Goal: Information Seeking & Learning: Understand process/instructions

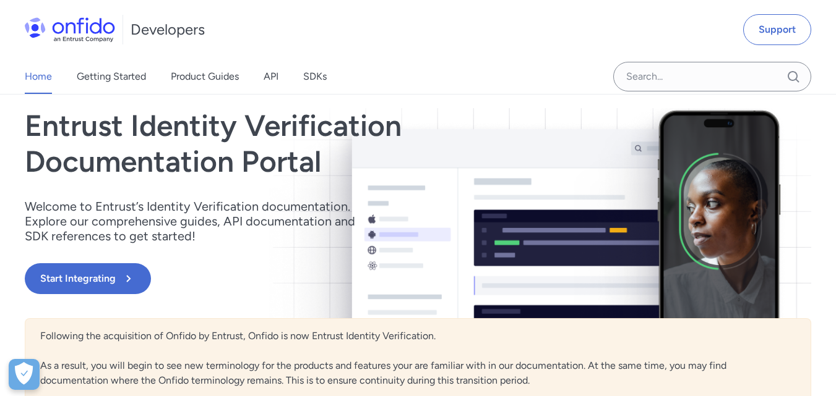
scroll to position [124, 0]
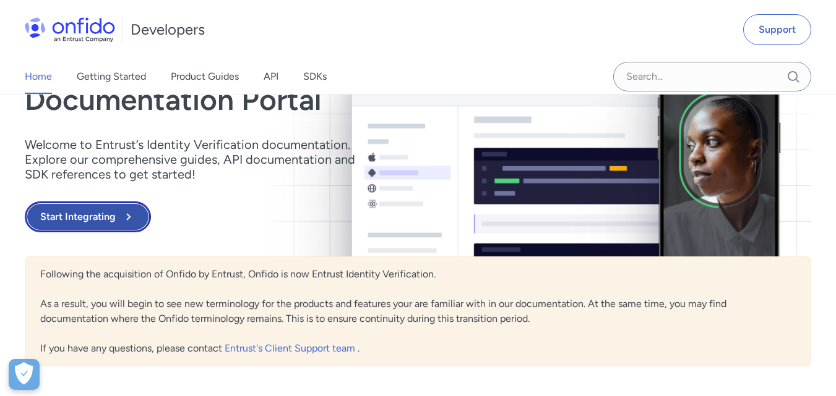
click at [99, 215] on button "Start Integrating" at bounding box center [88, 217] width 126 height 31
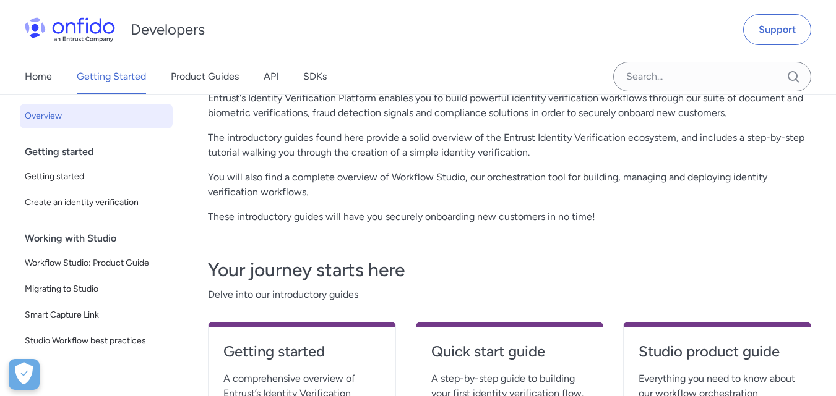
scroll to position [62, 0]
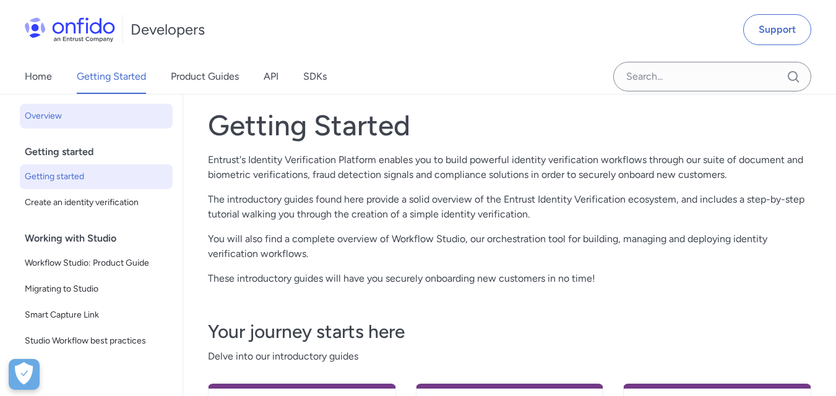
click at [46, 179] on span "Getting started" at bounding box center [96, 176] width 143 height 15
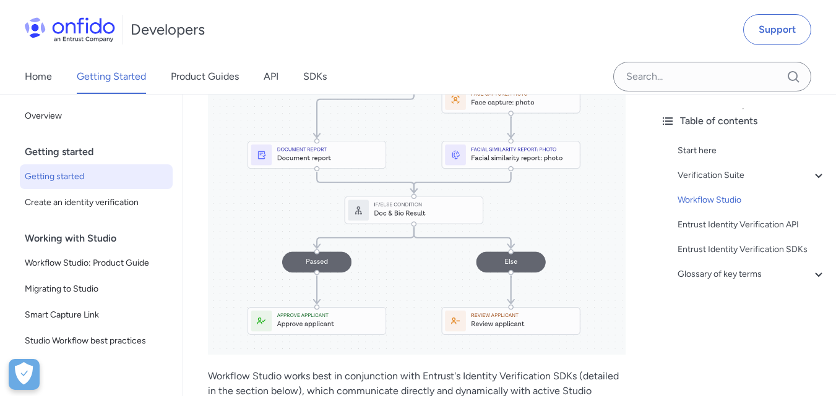
scroll to position [2227, 0]
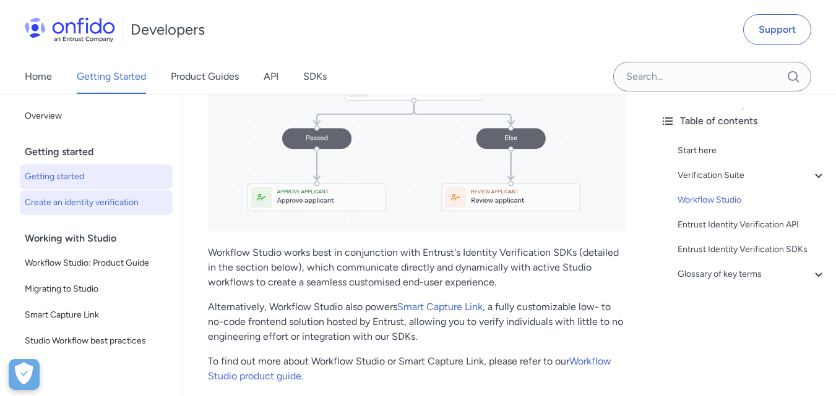
click at [100, 202] on span "Create an identity verification" at bounding box center [96, 202] width 143 height 15
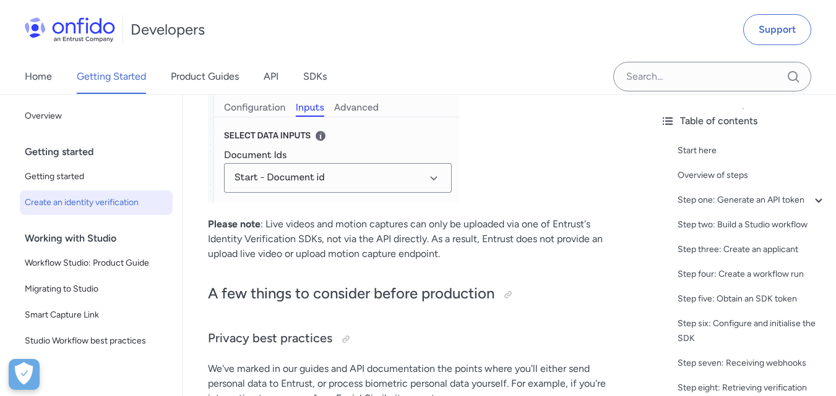
scroll to position [5937, 0]
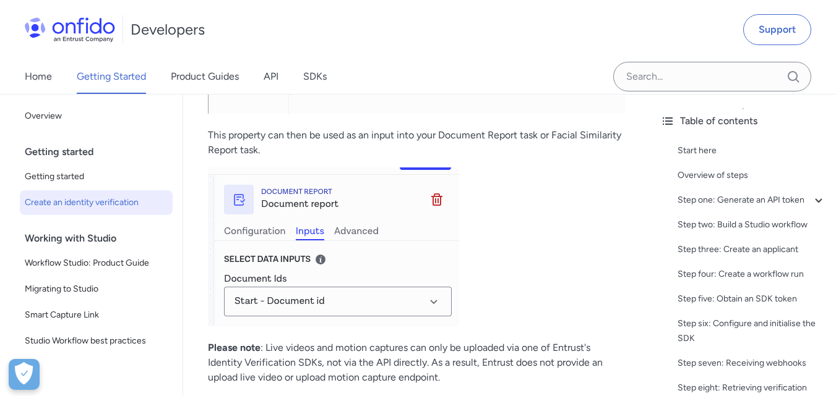
click at [441, 327] on img at bounding box center [333, 247] width 251 height 159
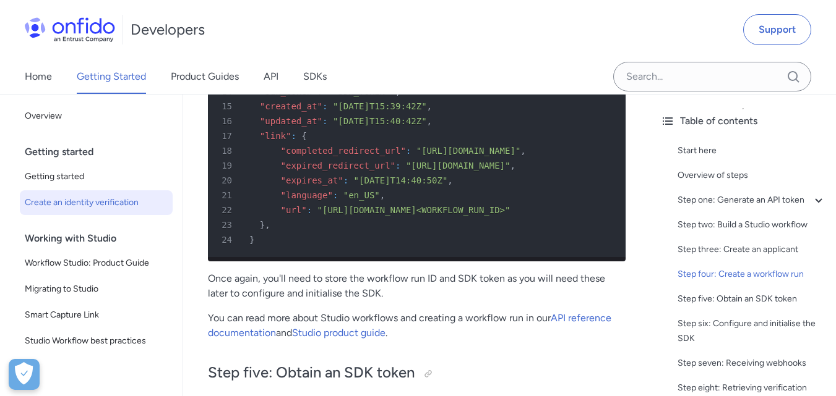
scroll to position [3773, 0]
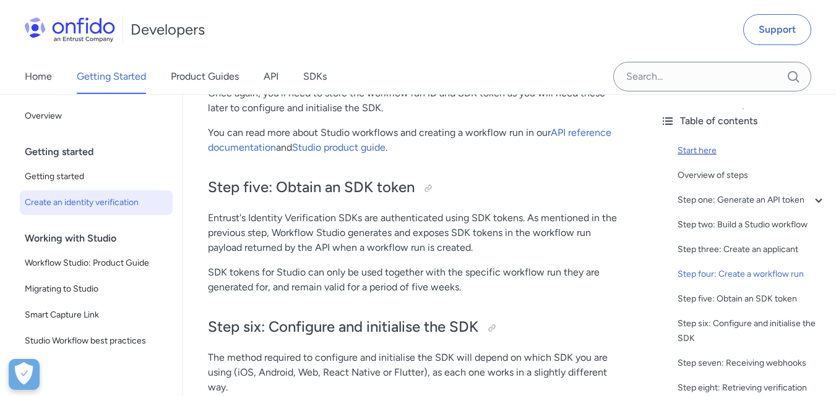
click at [680, 155] on div "Start here" at bounding box center [751, 150] width 148 height 15
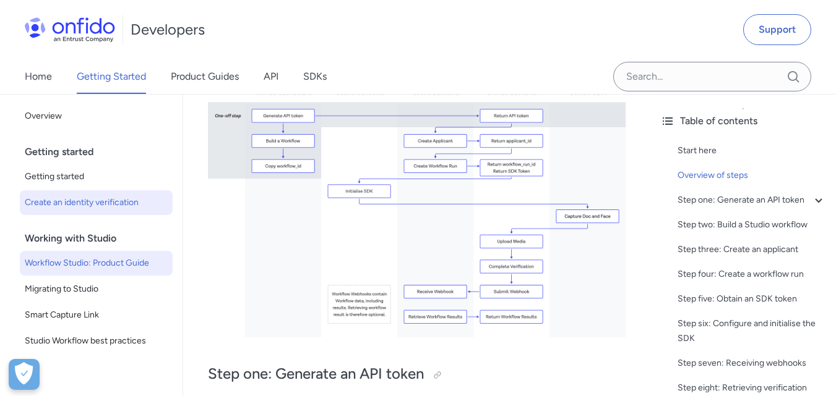
scroll to position [140, 0]
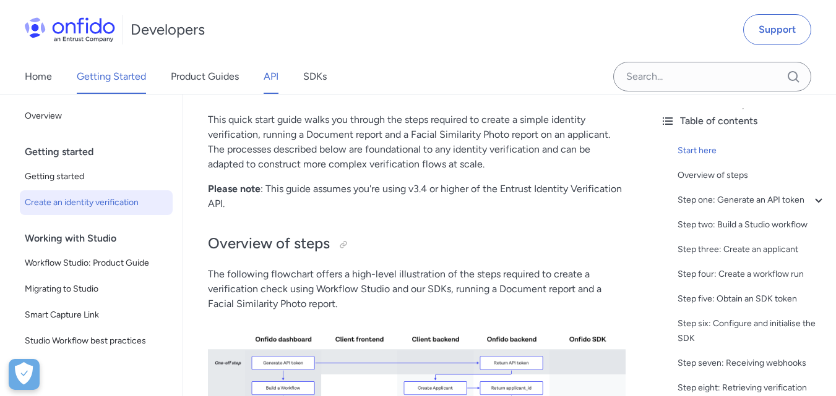
click at [275, 80] on link "API" at bounding box center [270, 76] width 15 height 35
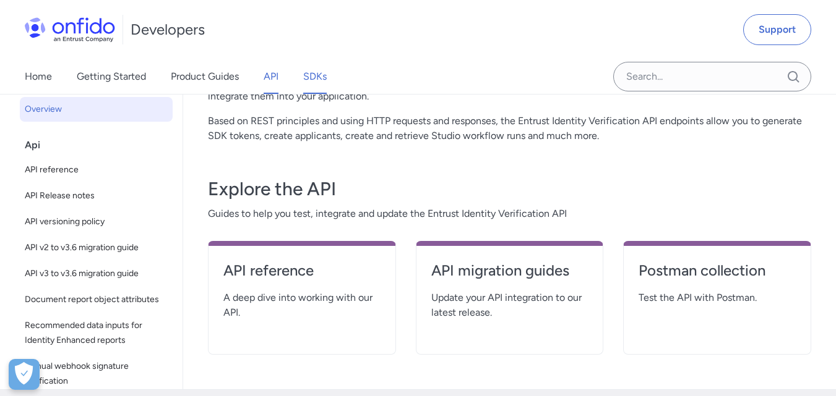
click at [313, 81] on link "SDKs" at bounding box center [315, 76] width 24 height 35
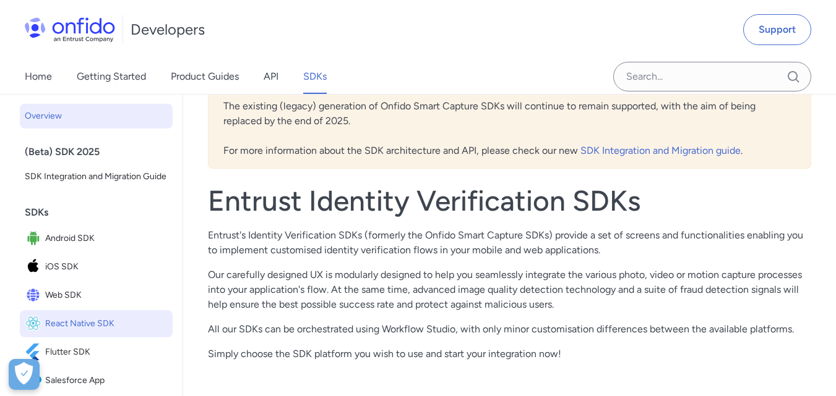
scroll to position [62, 0]
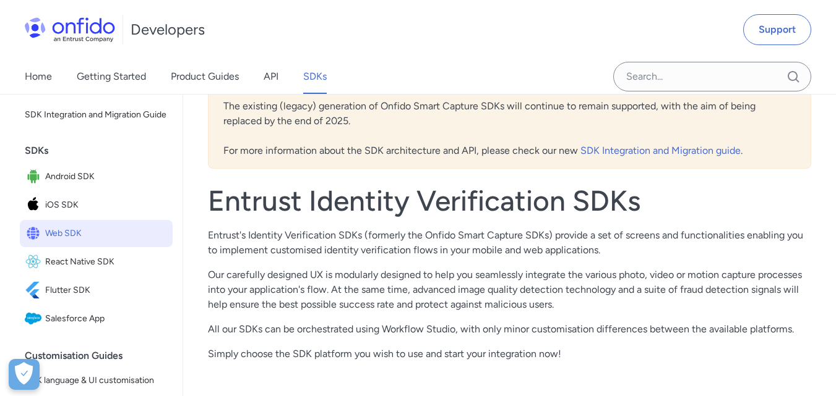
click at [75, 242] on span "Web SDK" at bounding box center [106, 233] width 122 height 17
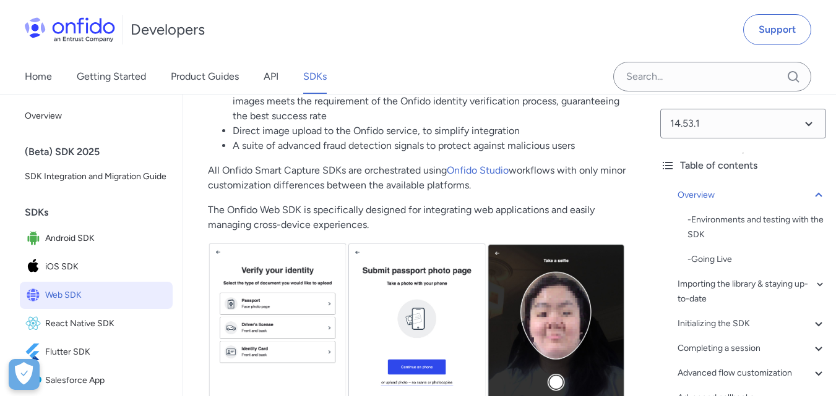
scroll to position [371, 0]
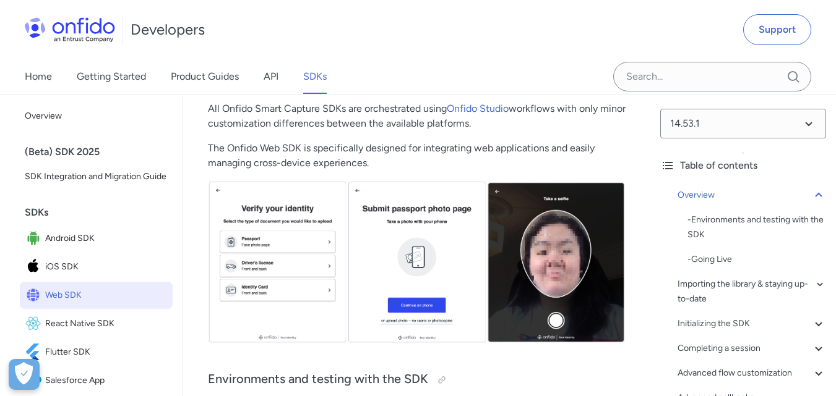
click at [278, 268] on img at bounding box center [416, 262] width 417 height 163
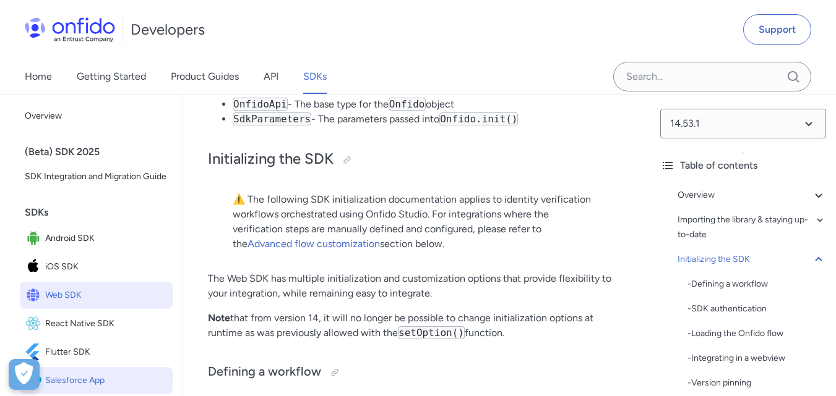
scroll to position [186, 0]
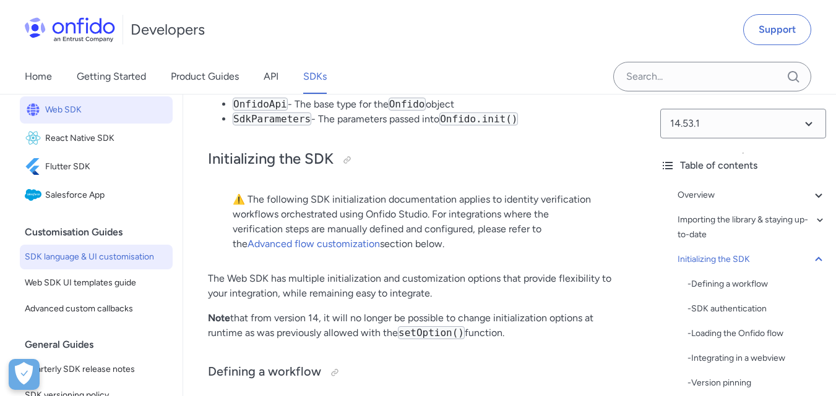
click at [112, 265] on span "SDK language & UI customisation" at bounding box center [96, 257] width 143 height 15
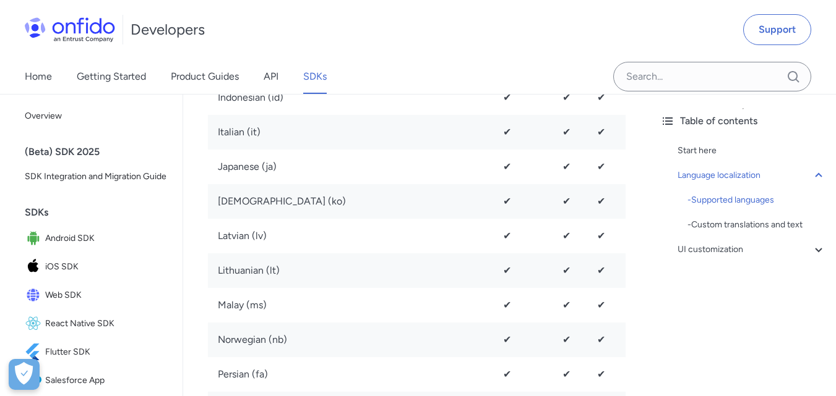
scroll to position [1484, 0]
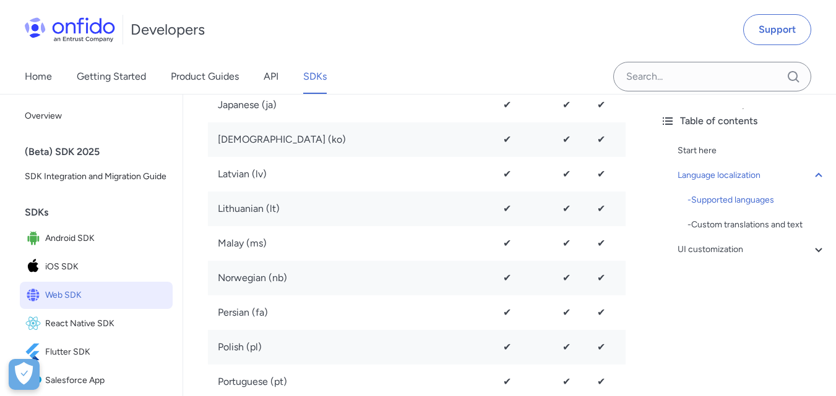
click at [57, 304] on span "Web SDK" at bounding box center [106, 295] width 122 height 17
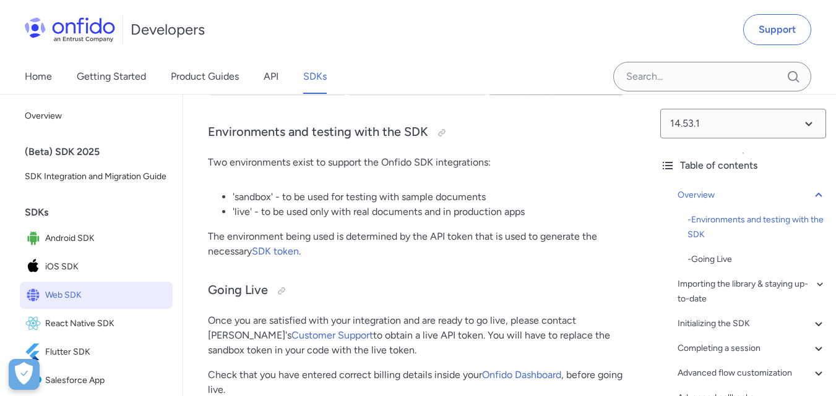
scroll to position [680, 0]
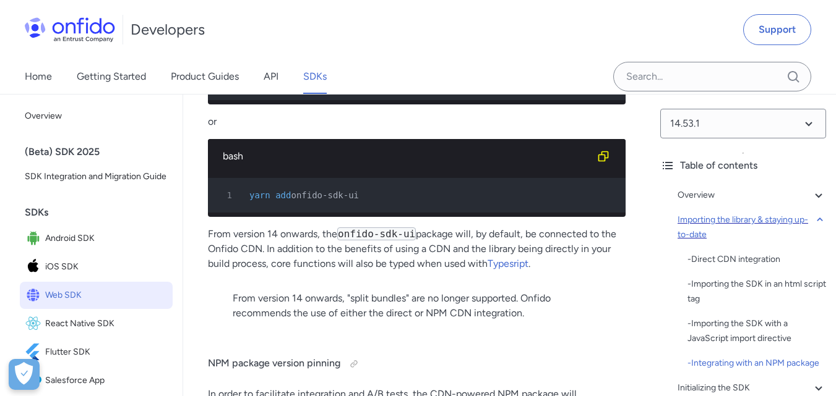
click at [721, 222] on div "Importing the library & staying up-to-date" at bounding box center [751, 228] width 148 height 30
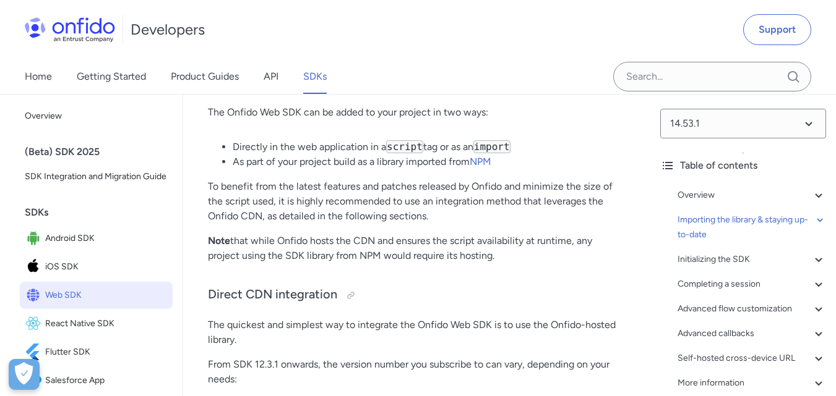
scroll to position [904, 0]
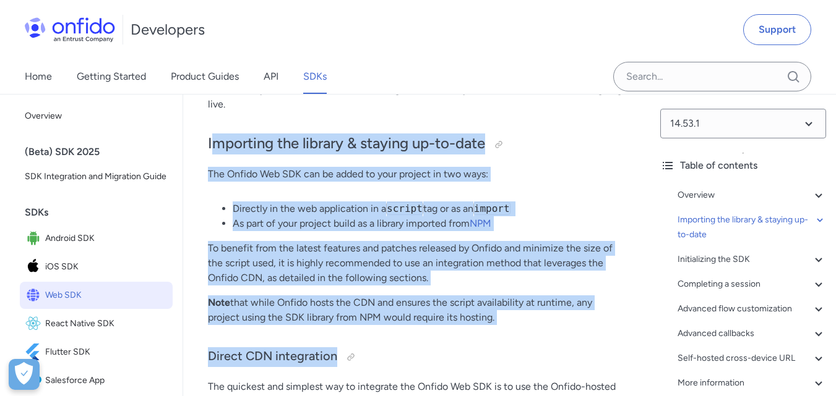
drag, startPoint x: 231, startPoint y: 165, endPoint x: 388, endPoint y: 370, distance: 258.5
click at [528, 214] on li "Directly in the web application in a script tag or as an import" at bounding box center [429, 209] width 393 height 15
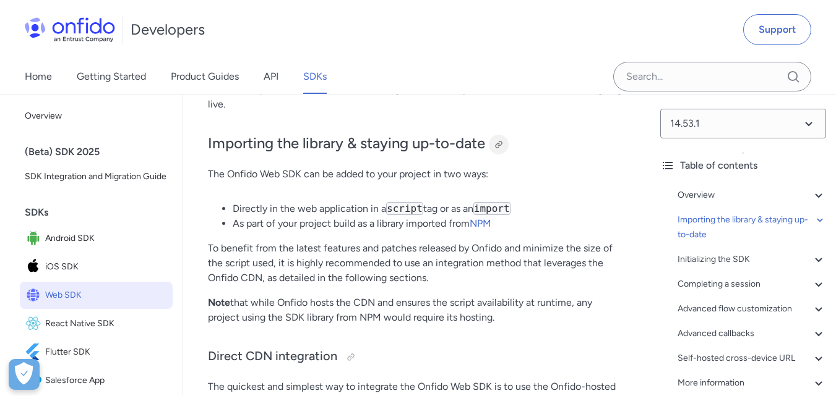
click at [503, 148] on div at bounding box center [499, 145] width 10 height 10
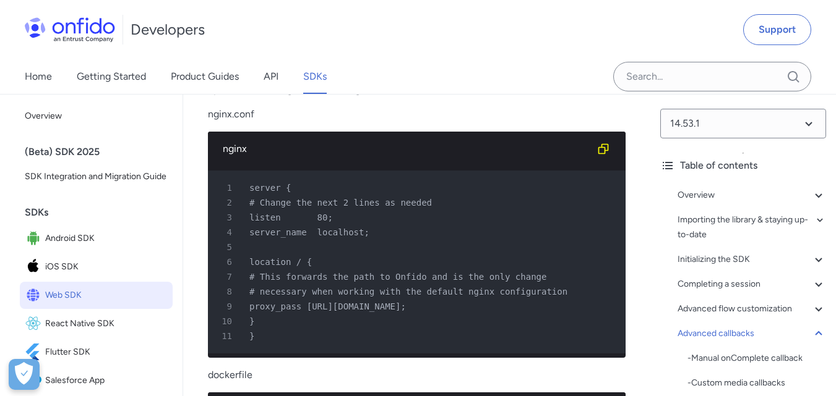
scroll to position [32959, 0]
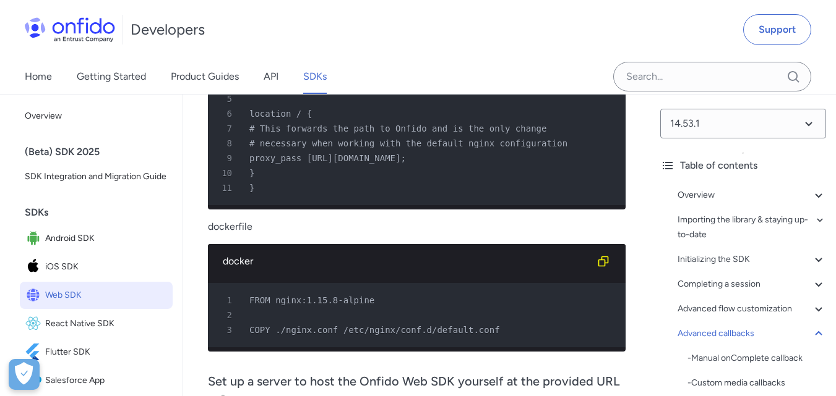
drag, startPoint x: 207, startPoint y: 143, endPoint x: 481, endPoint y: 421, distance: 390.1
click at [711, 225] on div "Importing the library & staying up-to-date" at bounding box center [751, 228] width 148 height 30
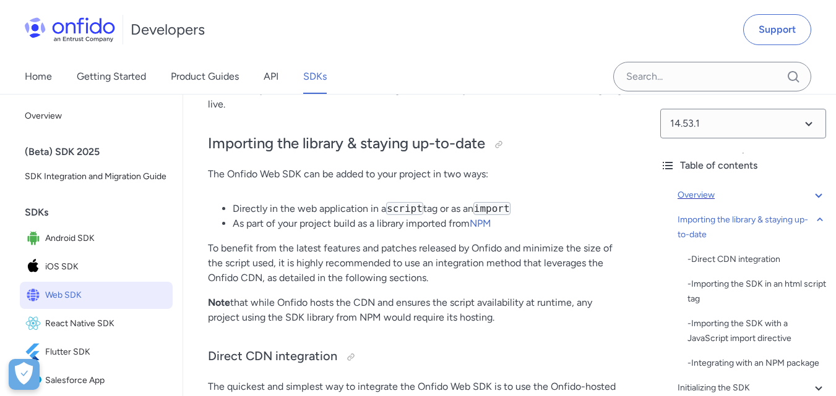
click at [703, 195] on div "Overview" at bounding box center [751, 195] width 148 height 15
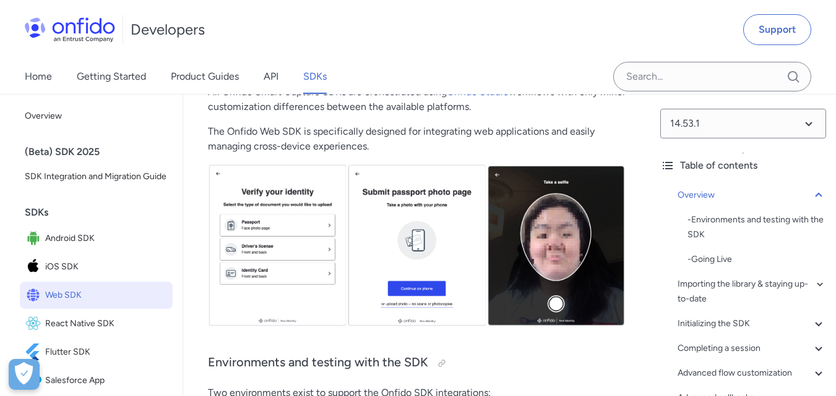
scroll to position [79, 0]
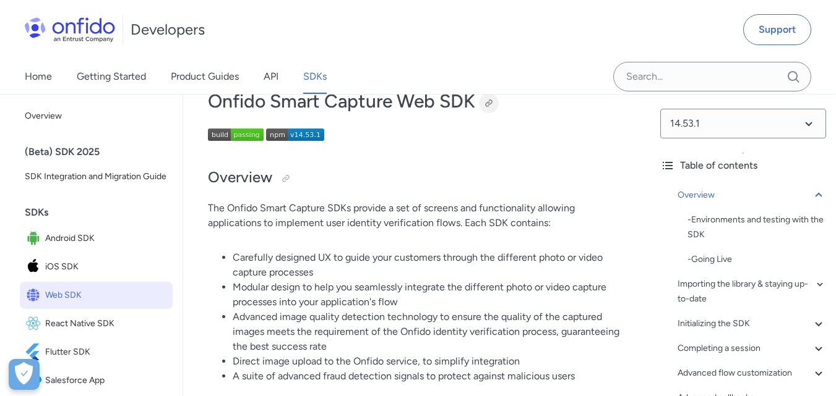
click at [489, 101] on div at bounding box center [489, 103] width 10 height 10
